Goal: Communication & Community: Share content

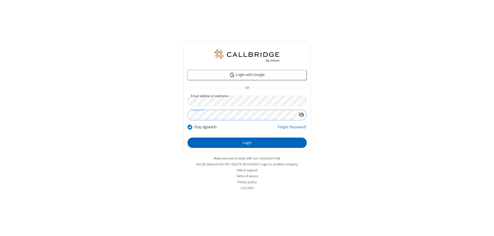
click at [247, 143] on button "Login" at bounding box center [247, 142] width 119 height 10
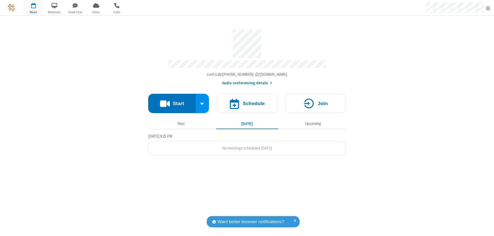
click at [172, 101] on button "Start" at bounding box center [172, 103] width 48 height 19
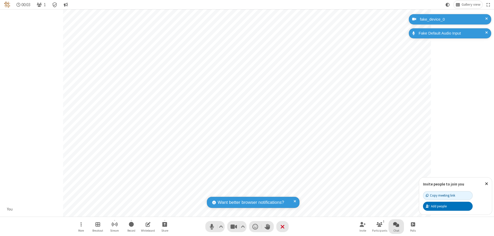
click at [396, 224] on span "Open chat" at bounding box center [396, 224] width 6 height 6
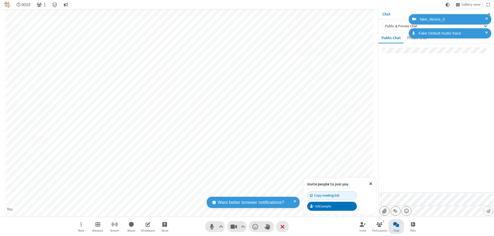
type input "C:\fakepath\doc_test.docx"
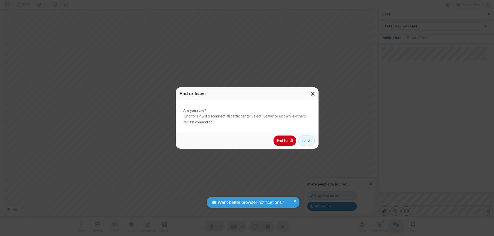
click at [285, 141] on button "End for all" at bounding box center [285, 140] width 23 height 10
